Goal: Information Seeking & Learning: Stay updated

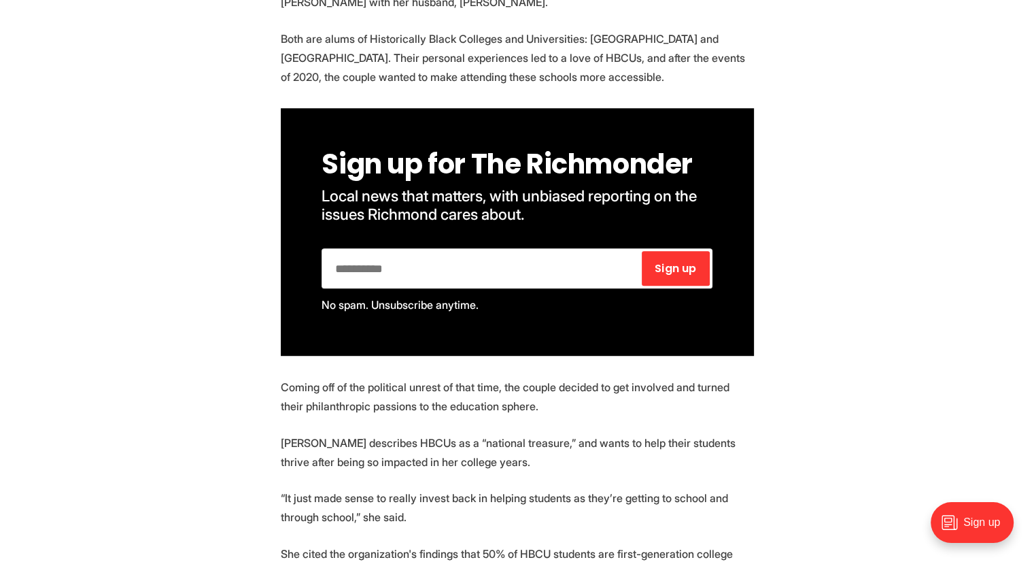
scroll to position [846, 0]
click at [384, 178] on span "Sign up for The Richmonder" at bounding box center [507, 164] width 371 height 38
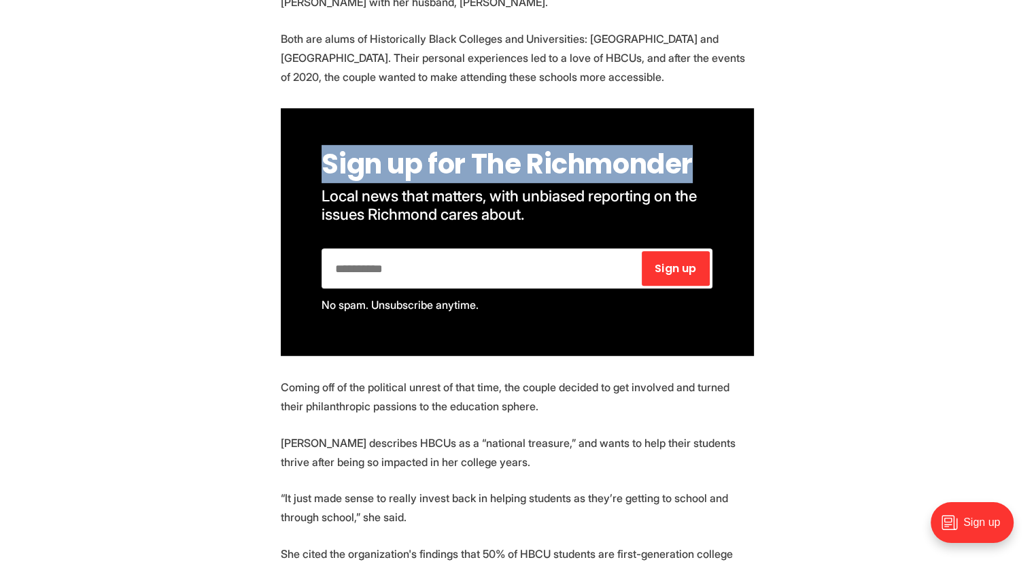
click at [384, 178] on span "Sign up for The Richmonder" at bounding box center [507, 164] width 371 height 38
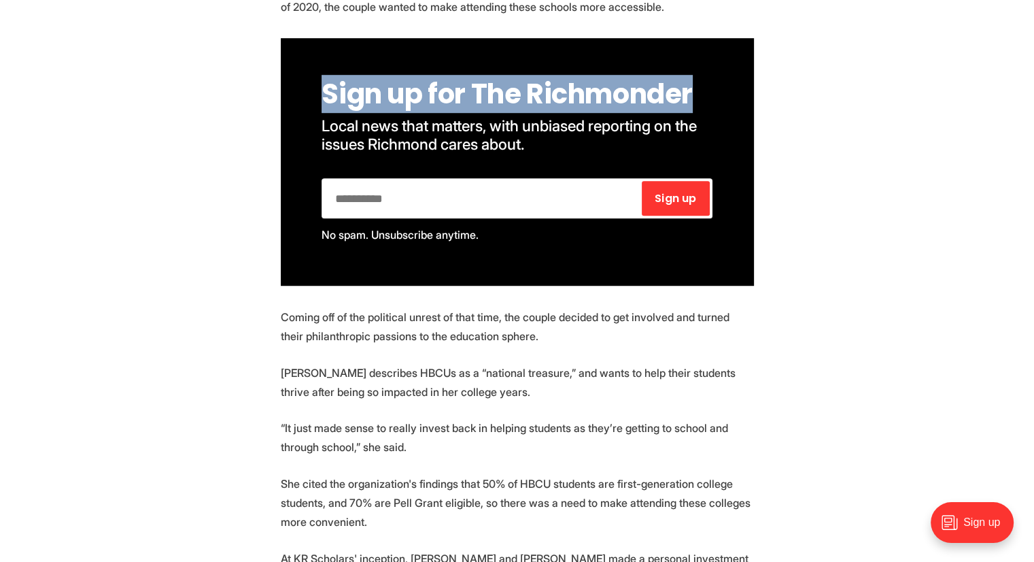
scroll to position [917, 0]
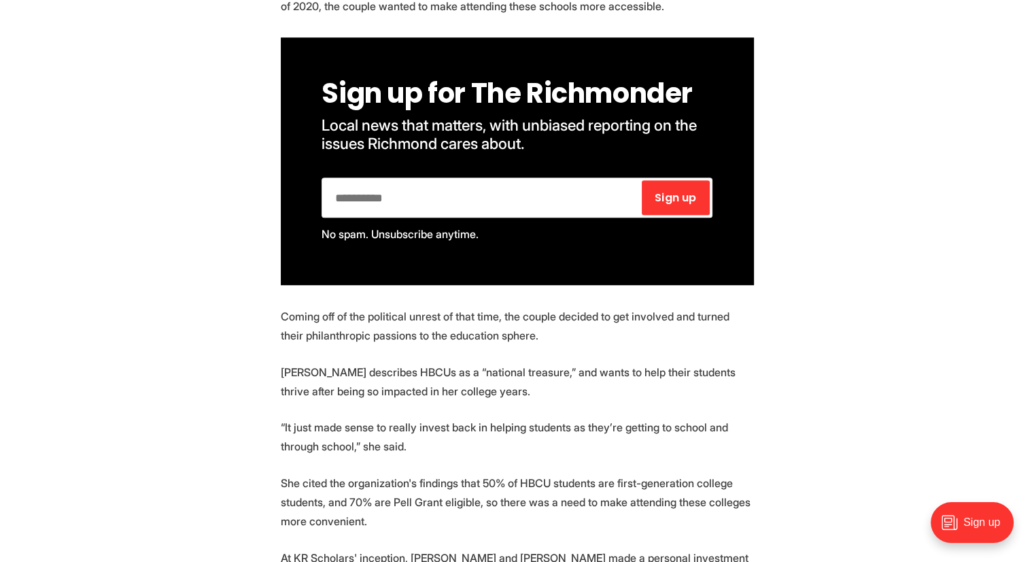
click at [415, 134] on div "Sign up for The Richmonder Local news that matters, with unbiased reporting on …" at bounding box center [517, 161] width 473 height 248
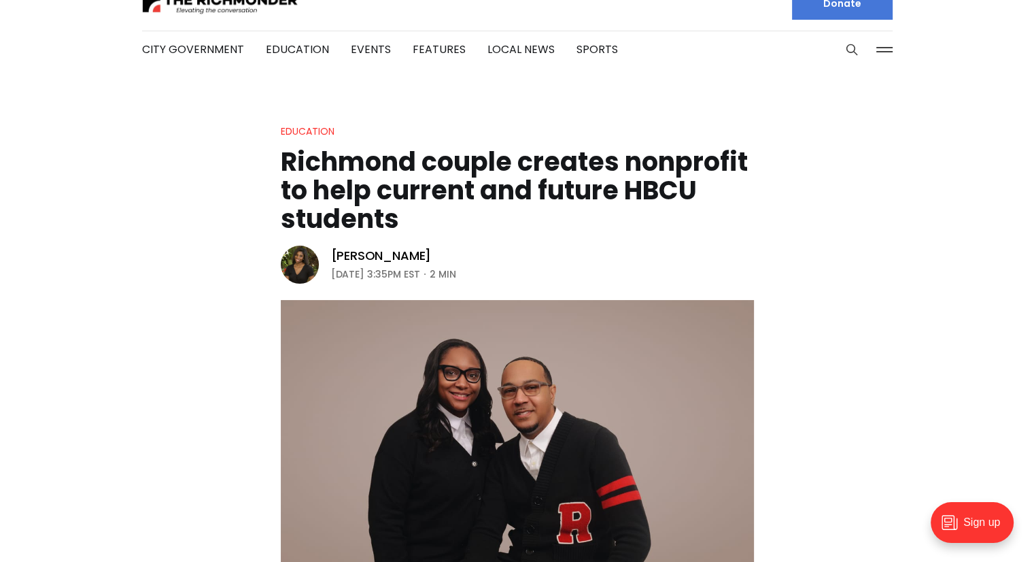
scroll to position [0, 0]
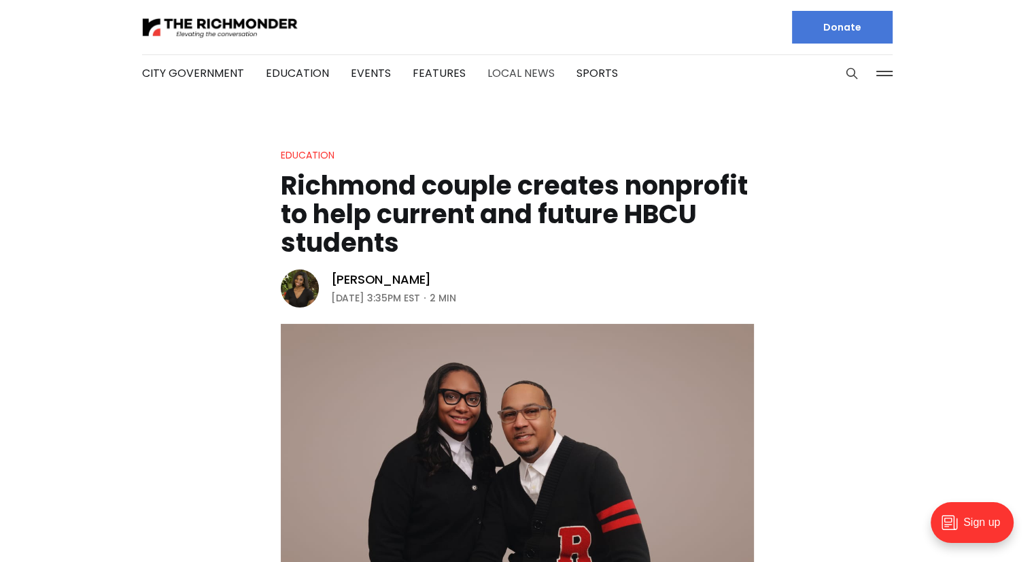
click at [524, 75] on link "Local News" at bounding box center [521, 73] width 67 height 16
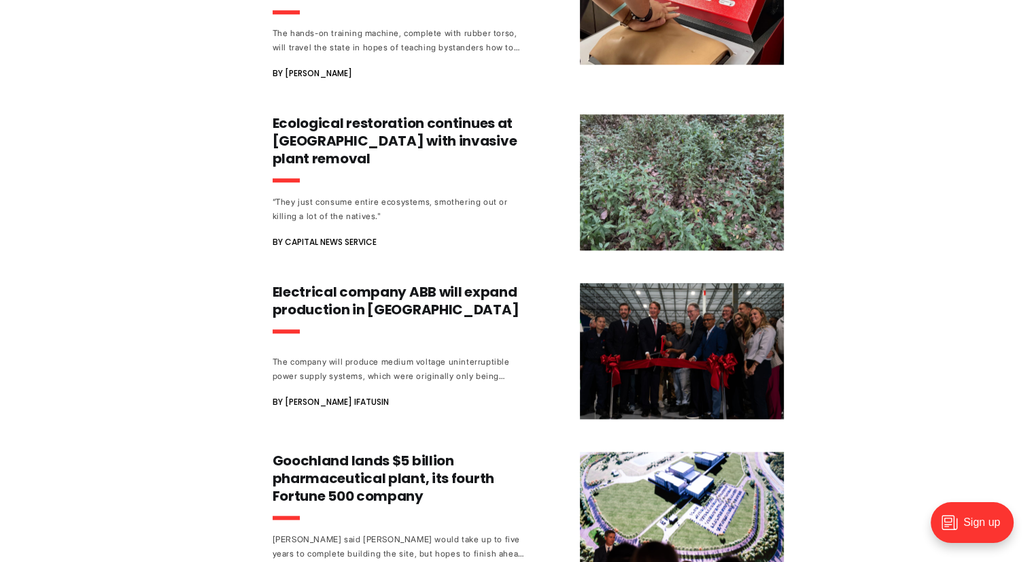
scroll to position [1281, 0]
